Goal: Information Seeking & Learning: Learn about a topic

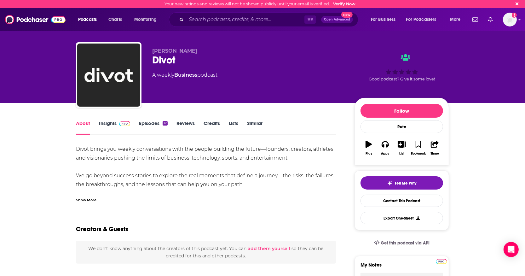
click at [104, 125] on link "Insights" at bounding box center [114, 127] width 31 height 14
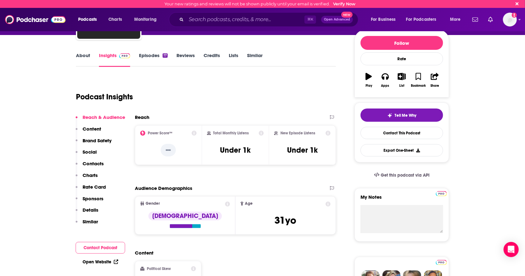
scroll to position [70, 0]
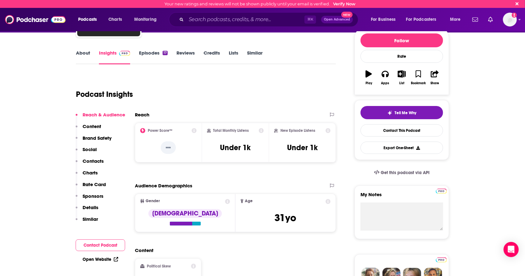
click at [262, 132] on icon at bounding box center [261, 130] width 5 height 5
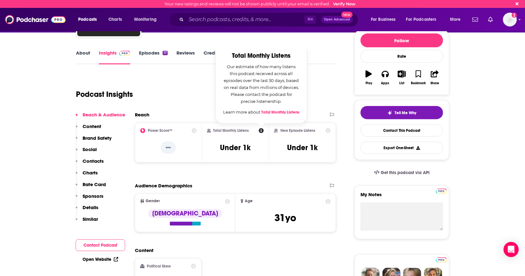
click at [329, 130] on icon at bounding box center [328, 130] width 5 height 5
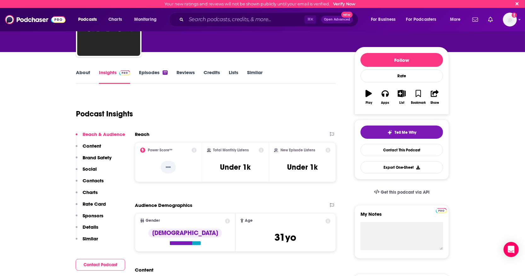
scroll to position [49, 0]
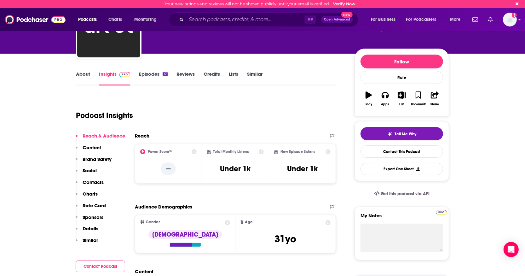
click at [260, 151] on icon at bounding box center [261, 151] width 5 height 5
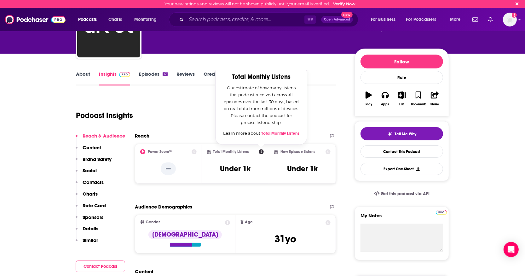
click at [329, 101] on div "Podcast Insights" at bounding box center [203, 111] width 255 height 32
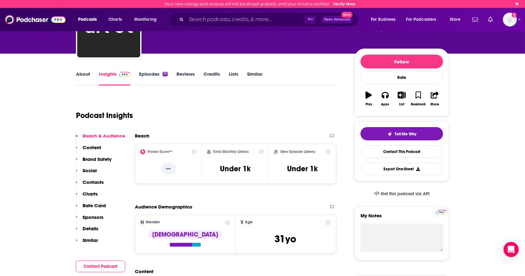
click at [79, 76] on link "About" at bounding box center [83, 78] width 14 height 14
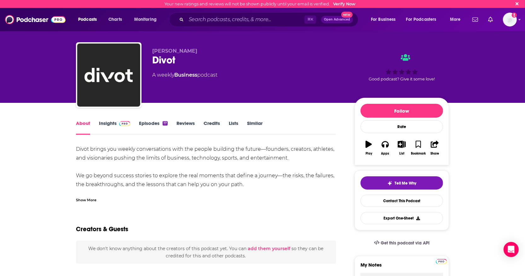
click at [93, 198] on div "Show More" at bounding box center [86, 199] width 20 height 6
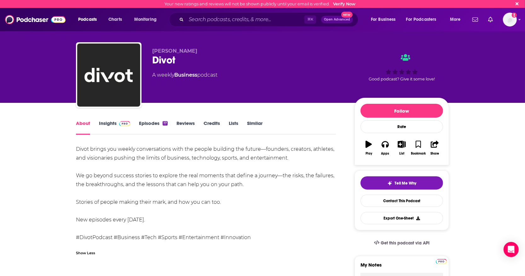
click at [107, 125] on link "Insights" at bounding box center [114, 127] width 31 height 14
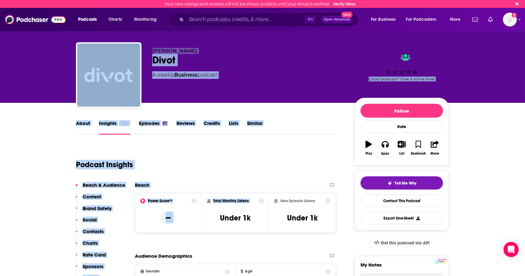
click at [262, 202] on icon at bounding box center [261, 200] width 5 height 5
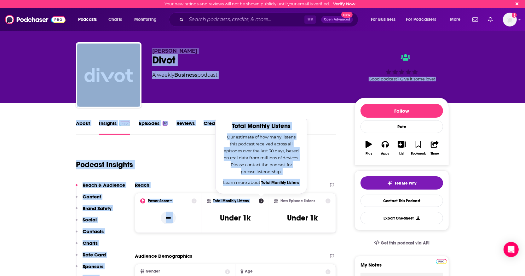
click at [262, 202] on icon at bounding box center [261, 200] width 5 height 5
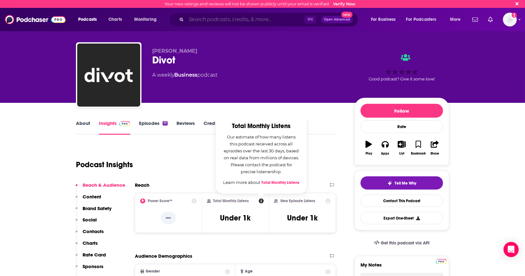
click at [221, 15] on input "Search podcasts, credits, & more..." at bounding box center [245, 19] width 118 height 10
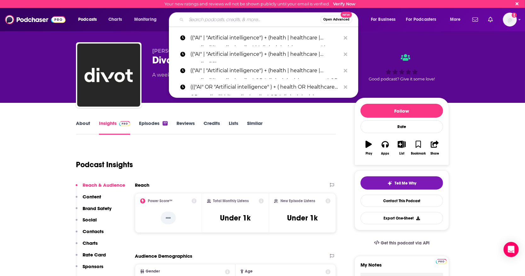
type input "j"
click at [201, 151] on div "Podcast Insights" at bounding box center [203, 161] width 255 height 32
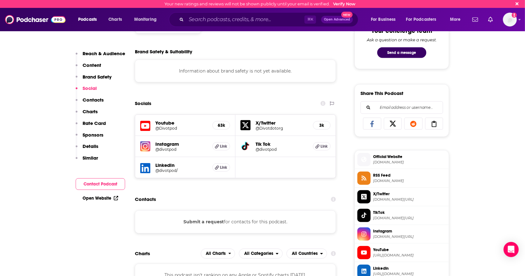
scroll to position [331, 0]
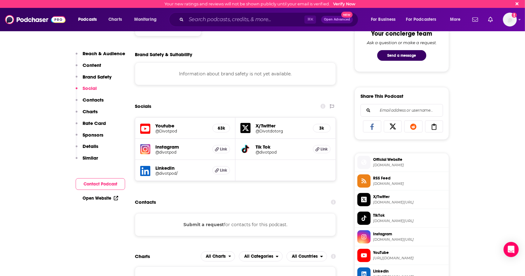
click at [175, 132] on h5 "@Divotpod" at bounding box center [181, 131] width 52 height 5
